Goal: Complete application form

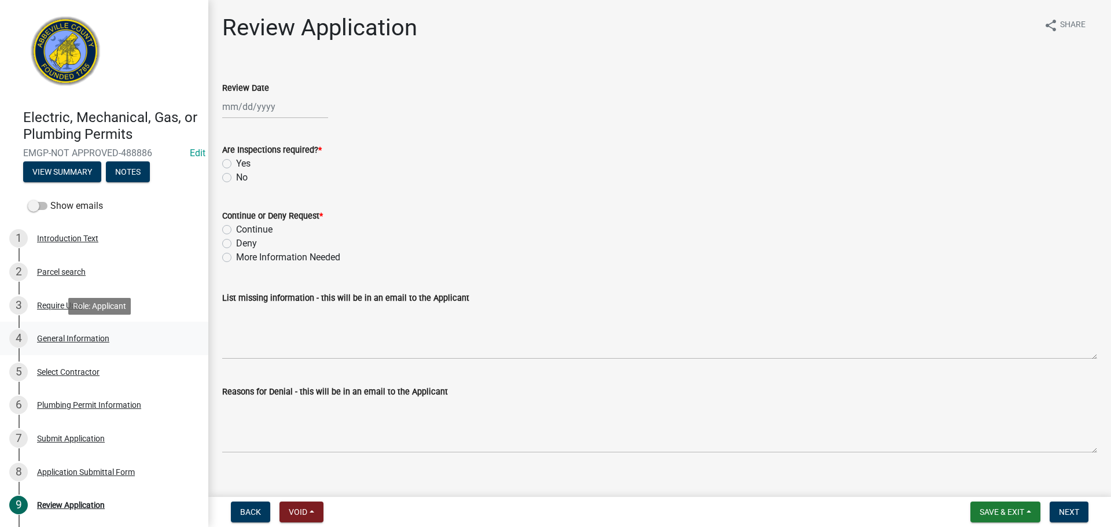
click at [86, 335] on div "General Information" at bounding box center [73, 339] width 72 height 8
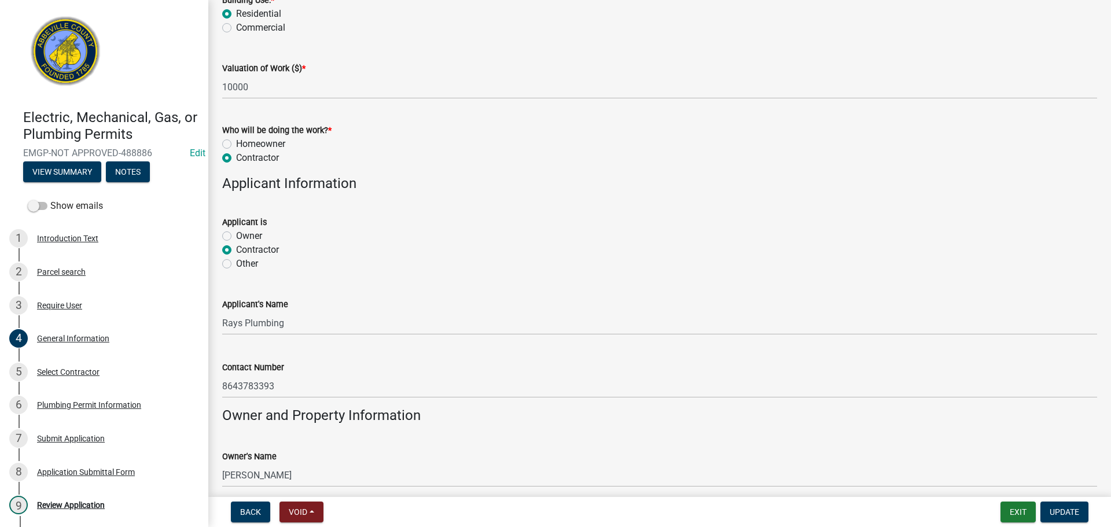
scroll to position [579, 0]
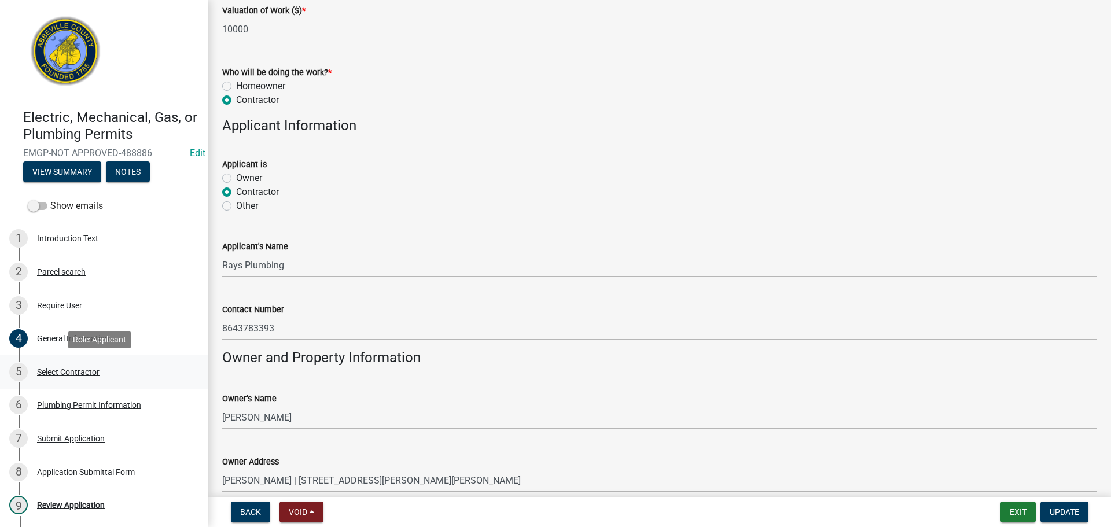
click at [61, 370] on div "Select Contractor" at bounding box center [68, 372] width 63 height 8
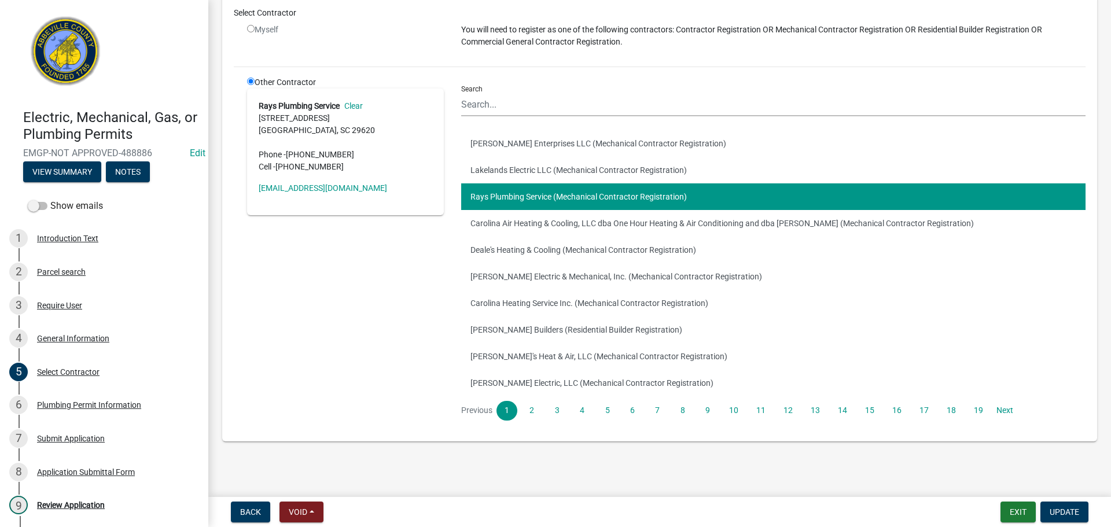
scroll to position [119, 0]
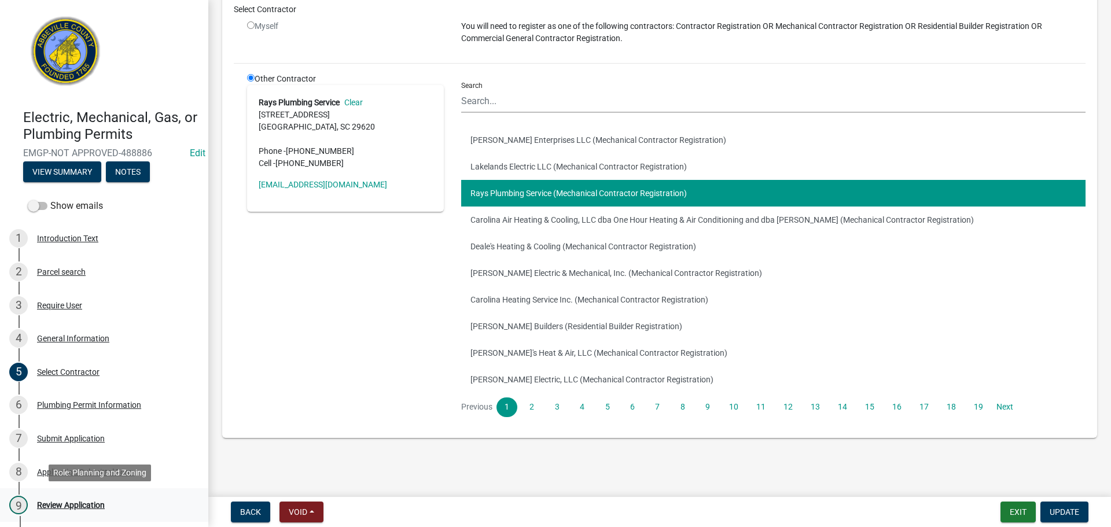
click at [82, 499] on div "9 Review Application" at bounding box center [99, 505] width 181 height 19
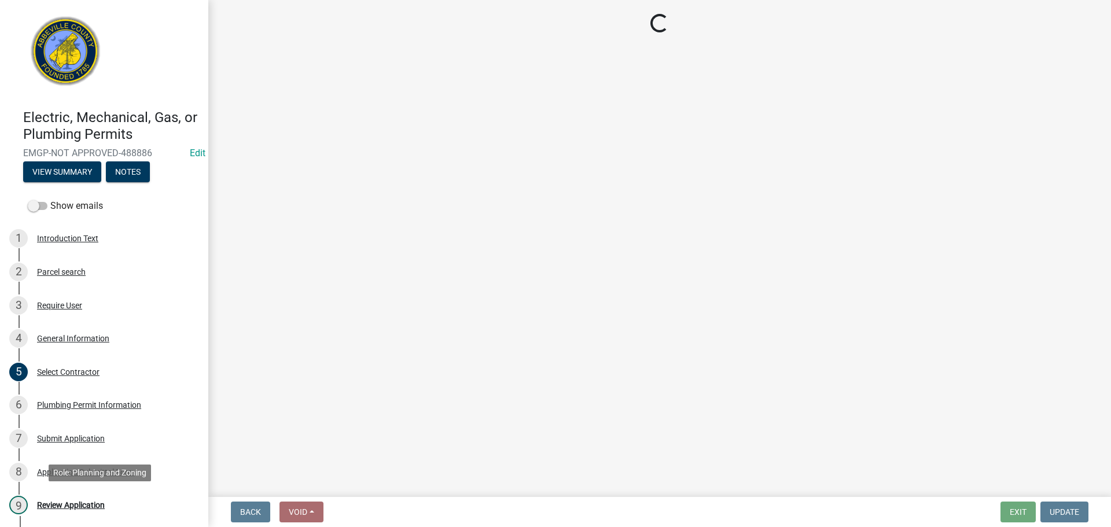
scroll to position [0, 0]
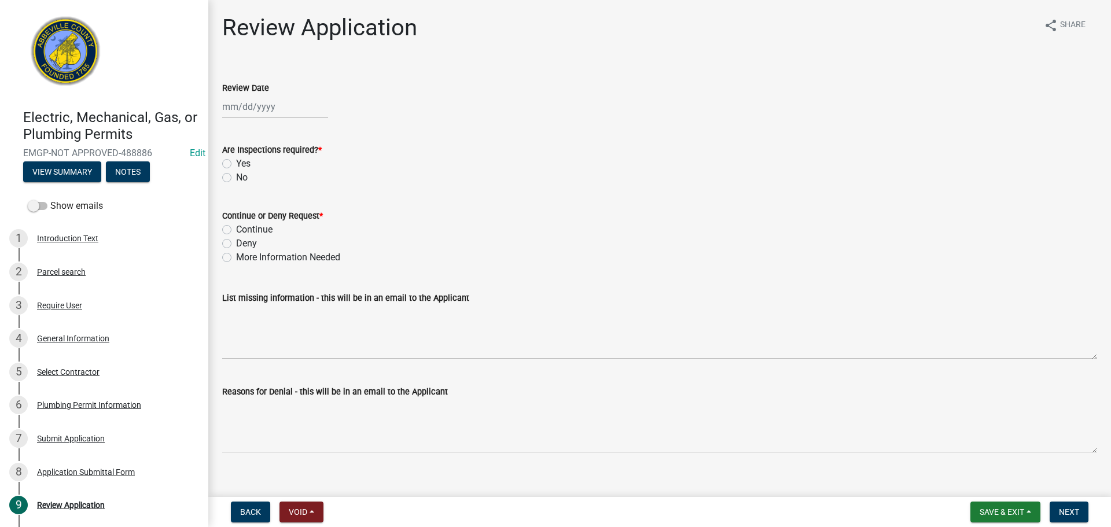
select select "10"
select select "2025"
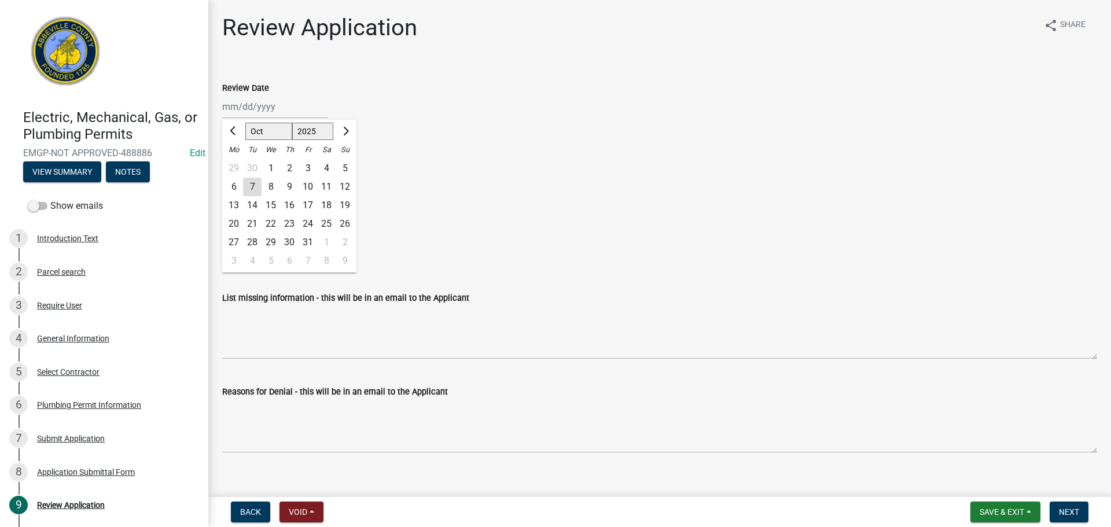
click at [263, 106] on div "[PERSON_NAME] Feb Mar Apr [PERSON_NAME][DATE] Oct Nov [DATE] 1526 1527 1528 152…" at bounding box center [275, 107] width 106 height 24
click at [250, 183] on div "7" at bounding box center [252, 187] width 19 height 19
type input "[DATE]"
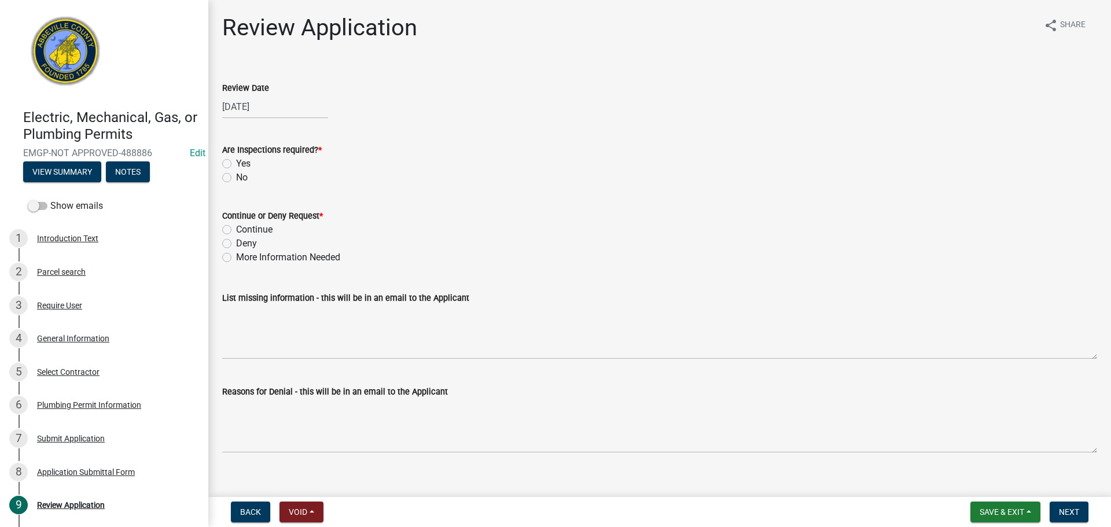
click at [236, 164] on label "Yes" at bounding box center [243, 164] width 14 height 14
click at [236, 164] on input "Yes" at bounding box center [240, 161] width 8 height 8
radio input "true"
click at [236, 229] on label "Continue" at bounding box center [254, 230] width 36 height 14
click at [236, 229] on input "Continue" at bounding box center [240, 227] width 8 height 8
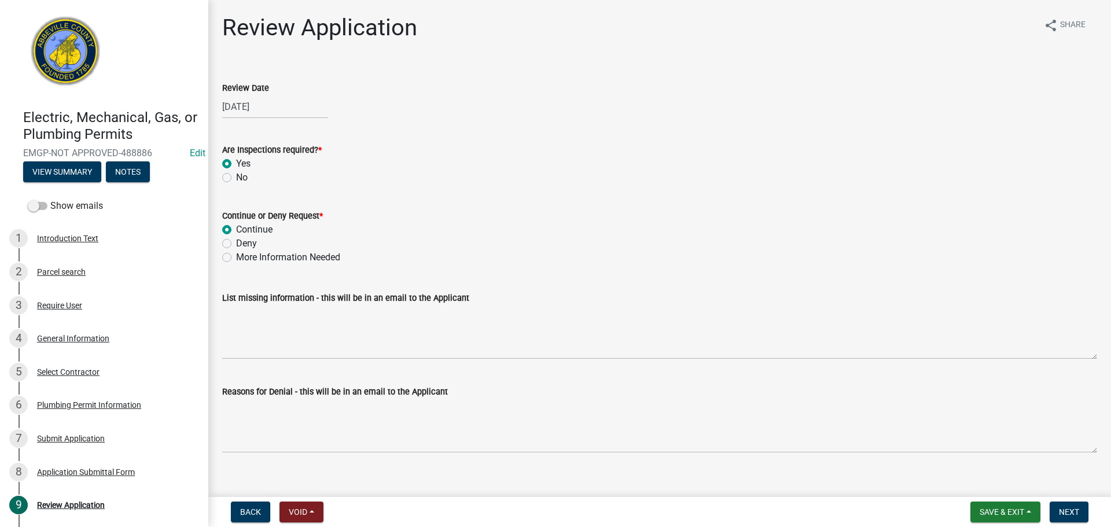
radio input "true"
click at [1062, 511] on span "Next" at bounding box center [1069, 512] width 20 height 9
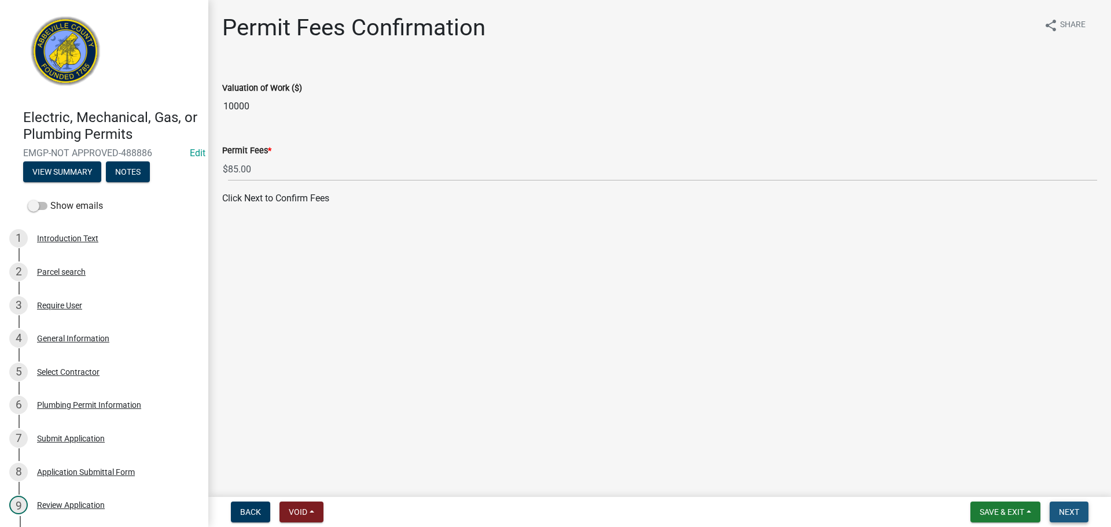
click at [1067, 509] on span "Next" at bounding box center [1069, 512] width 20 height 9
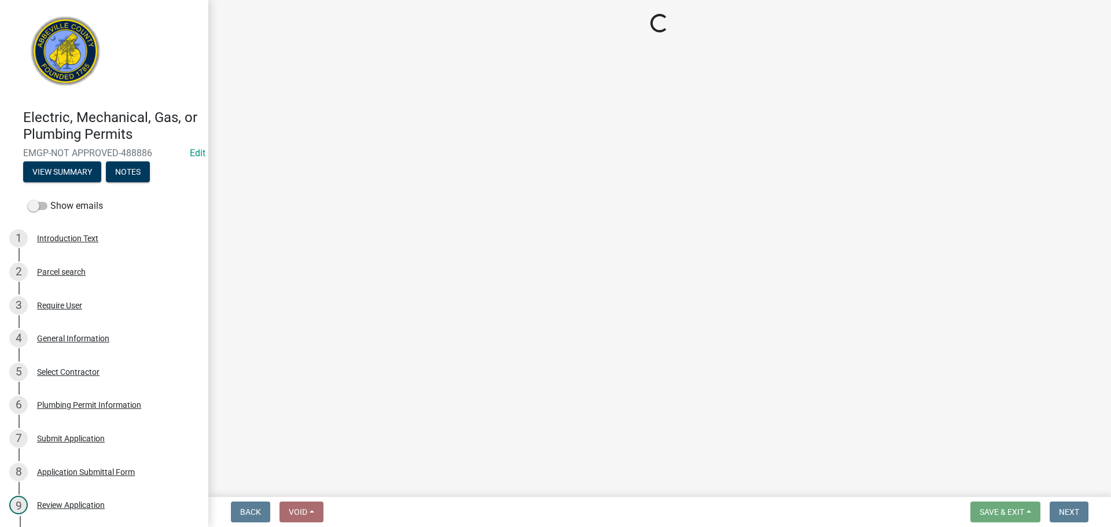
select select "3: 3"
